Goal: Task Accomplishment & Management: Complete application form

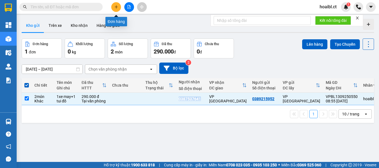
click at [119, 6] on button at bounding box center [116, 7] width 10 height 10
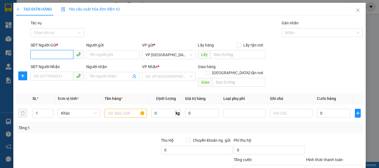
click at [52, 55] on input "SĐT Người Gửi *" at bounding box center [51, 54] width 43 height 9
type input "0968662876"
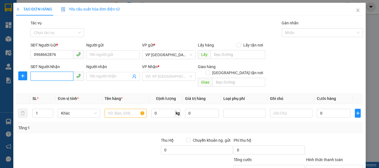
click at [54, 78] on input "SĐT Người Nhận" at bounding box center [51, 76] width 43 height 9
type input "0336792377"
click at [155, 73] on input "search" at bounding box center [166, 76] width 43 height 8
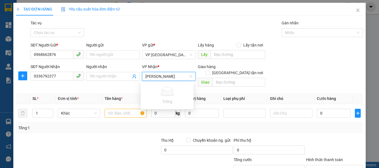
type input "hà trung thanh hoá"
drag, startPoint x: 144, startPoint y: 77, endPoint x: 187, endPoint y: 76, distance: 43.5
click at [187, 76] on div "hà trung thanh hoá VD: VP [GEOGRAPHIC_DATA]" at bounding box center [168, 76] width 53 height 9
click at [189, 78] on div "VD: VP [GEOGRAPHIC_DATA]" at bounding box center [168, 76] width 53 height 9
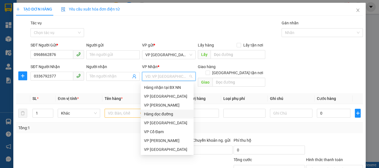
scroll to position [18, 0]
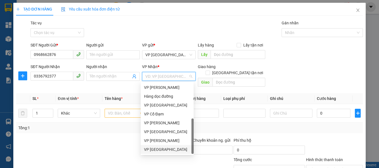
click at [158, 150] on div "VP [GEOGRAPHIC_DATA]" at bounding box center [167, 150] width 46 height 6
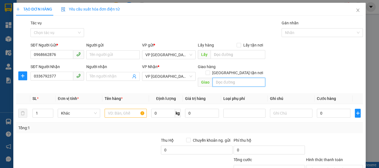
click at [220, 78] on input "text" at bounding box center [238, 82] width 53 height 9
paste input "hà trung thanh hoá"
type input "hà trung thanh hoá"
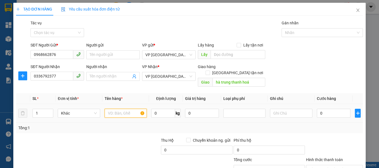
click at [125, 109] on input "text" at bounding box center [125, 113] width 42 height 9
type input "1hop(giày)"
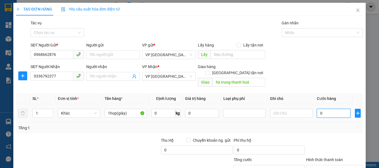
click at [332, 109] on input "0" at bounding box center [334, 113] width 34 height 9
type input "3"
type input "30"
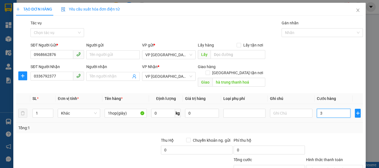
type input "30"
type input "30.000"
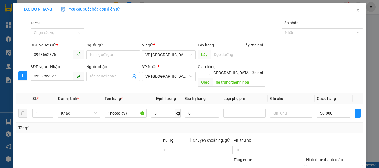
click at [329, 127] on div "Transit Pickup Surcharge Ids Transit Deliver Surcharge Ids Transit Deliver Surc…" at bounding box center [189, 110] width 346 height 180
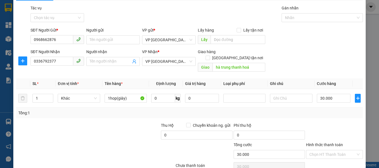
scroll to position [28, 0]
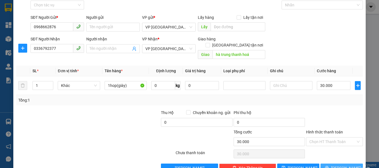
click at [336, 165] on span "[PERSON_NAME] và In" at bounding box center [350, 168] width 39 height 6
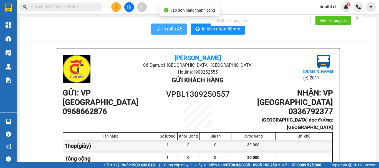
click at [174, 25] on button "In mẫu A5" at bounding box center [168, 29] width 35 height 11
